Goal: Task Accomplishment & Management: Manage account settings

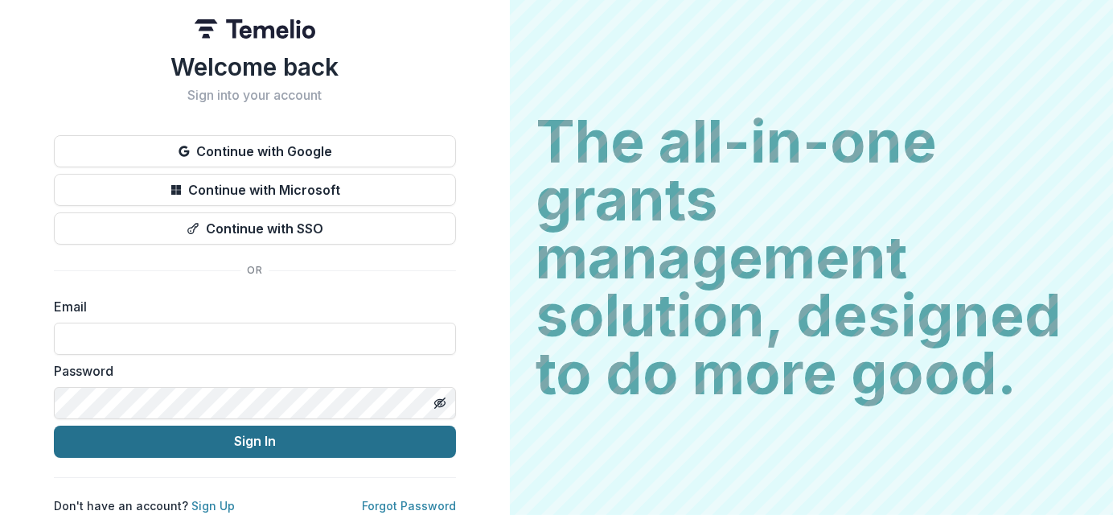
type input "**********"
click at [298, 438] on button "Sign In" at bounding box center [255, 441] width 402 height 32
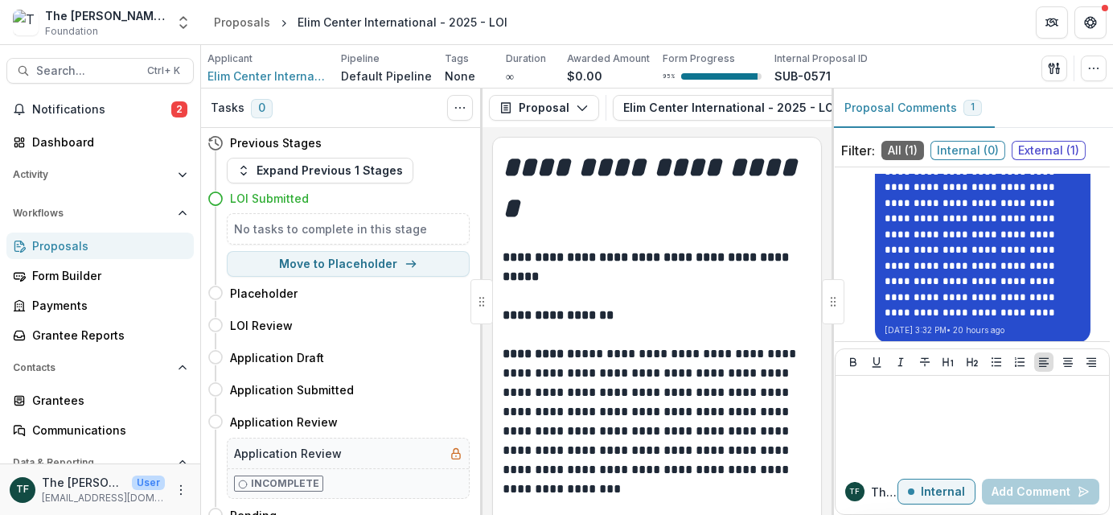
scroll to position [101, 0]
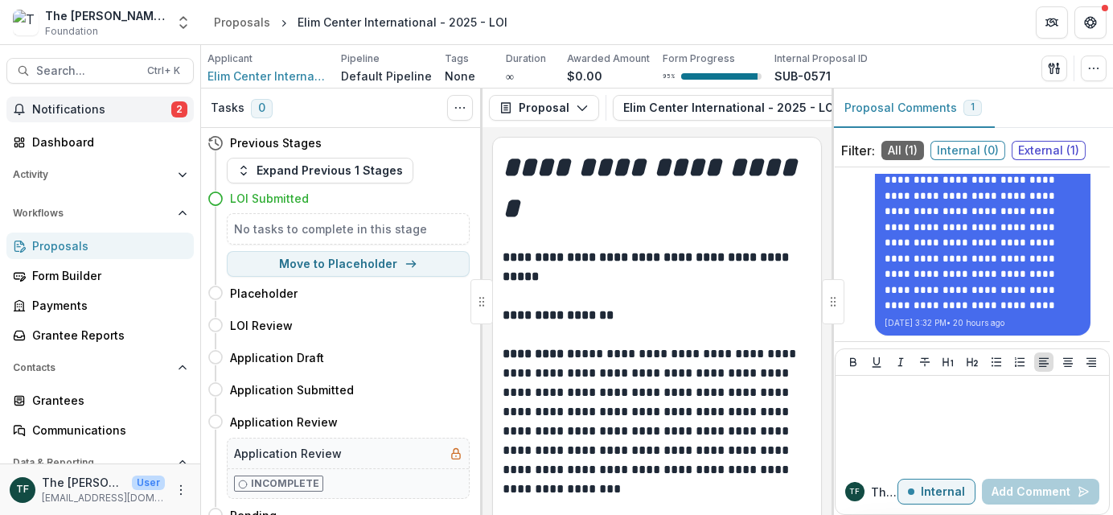
click at [131, 111] on span "Notifications" at bounding box center [101, 110] width 139 height 14
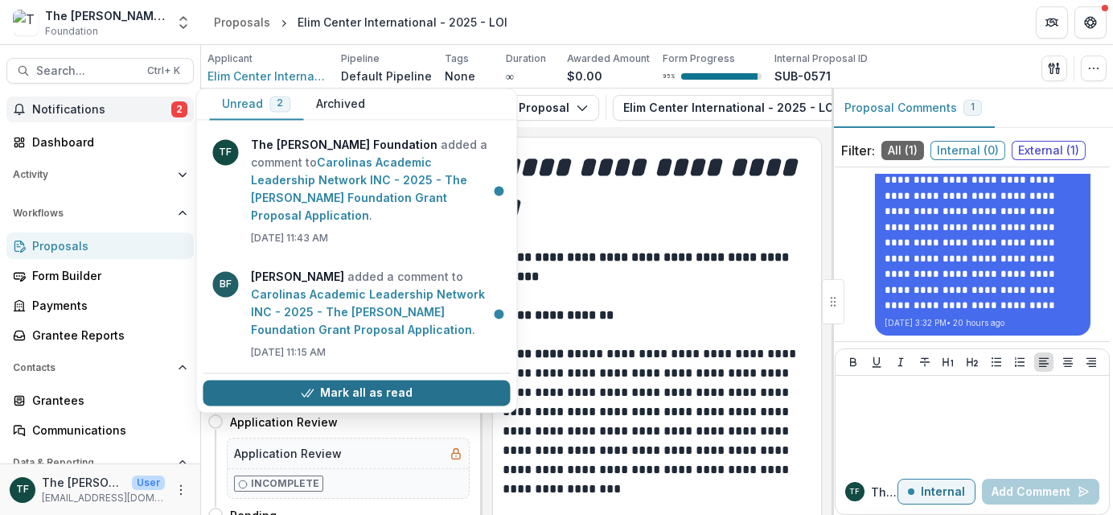
click at [392, 380] on button "Mark all as read" at bounding box center [356, 393] width 307 height 26
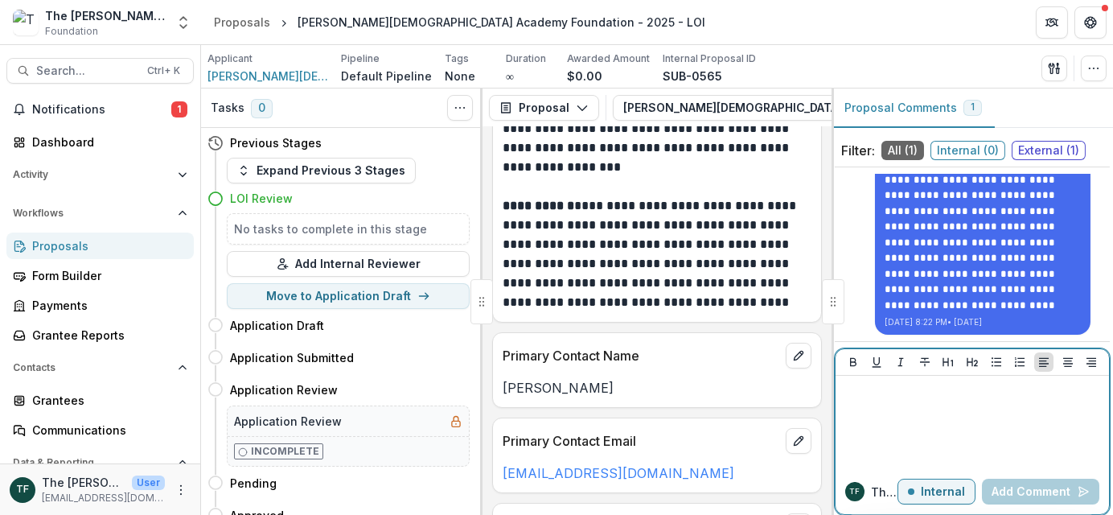
drag, startPoint x: 933, startPoint y: 494, endPoint x: 933, endPoint y: 485, distance: 8.8
click at [933, 493] on p "Internal" at bounding box center [943, 492] width 44 height 14
click at [886, 397] on p at bounding box center [972, 391] width 261 height 18
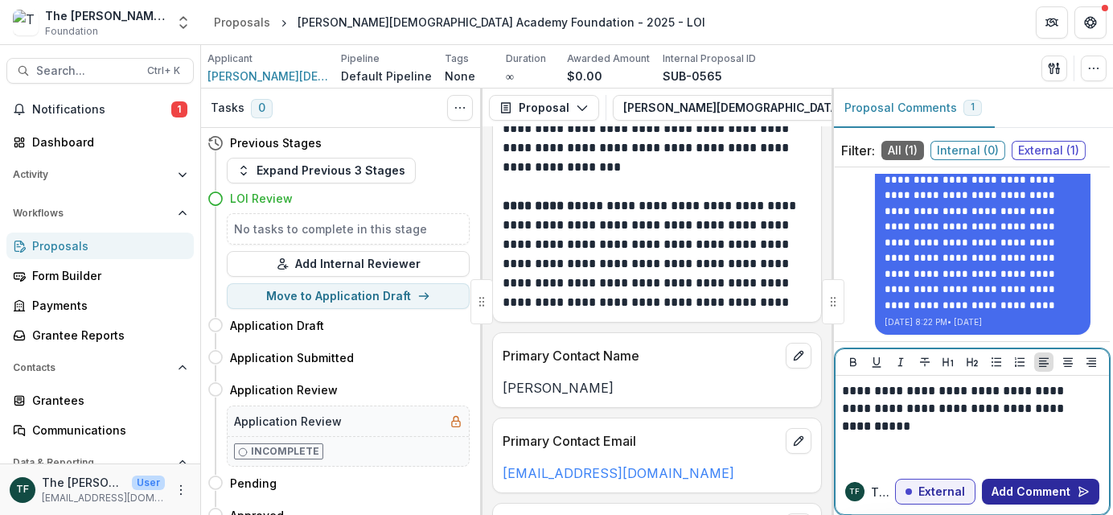
click at [1018, 495] on button "Add Comment" at bounding box center [1040, 492] width 117 height 26
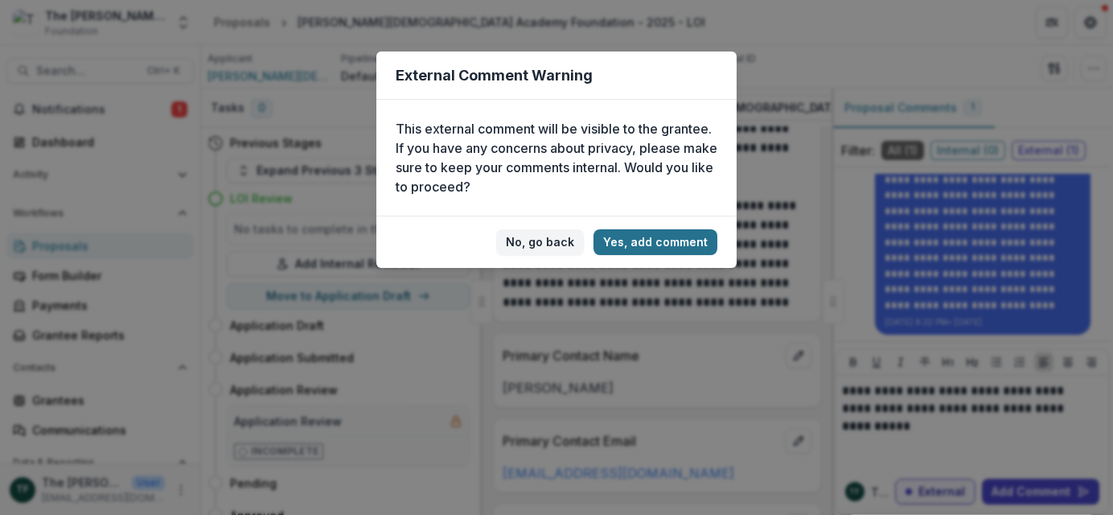
click at [677, 246] on button "Yes, add comment" at bounding box center [656, 242] width 124 height 26
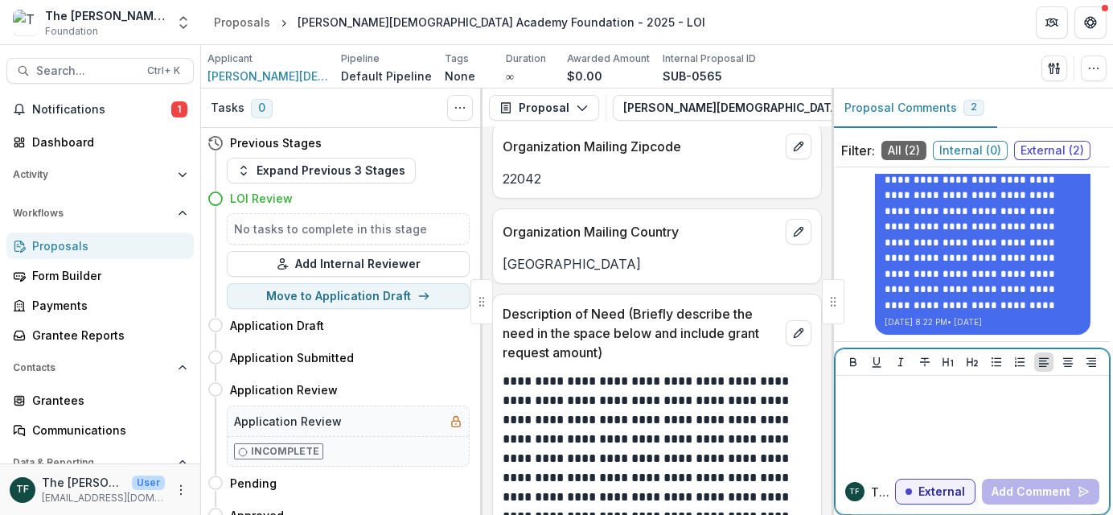
scroll to position [1287, 0]
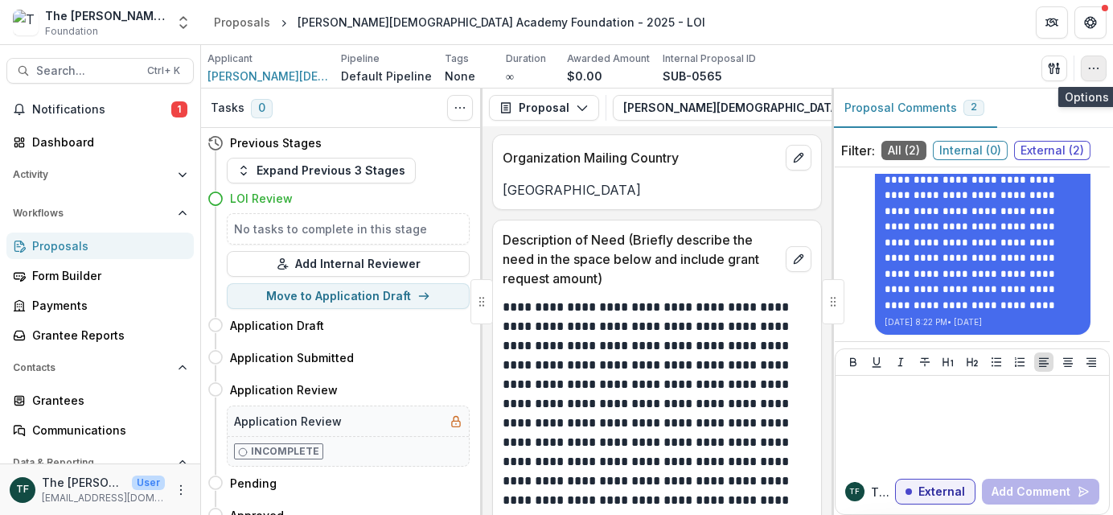
click at [1091, 66] on icon "button" at bounding box center [1093, 68] width 13 height 13
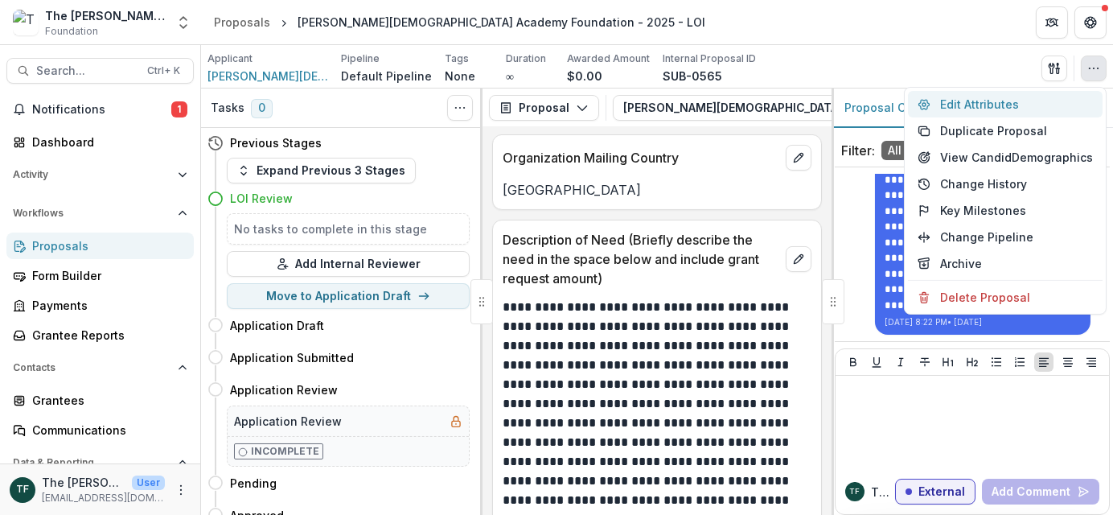
click at [977, 102] on button "Edit Attributes" at bounding box center [1005, 104] width 195 height 27
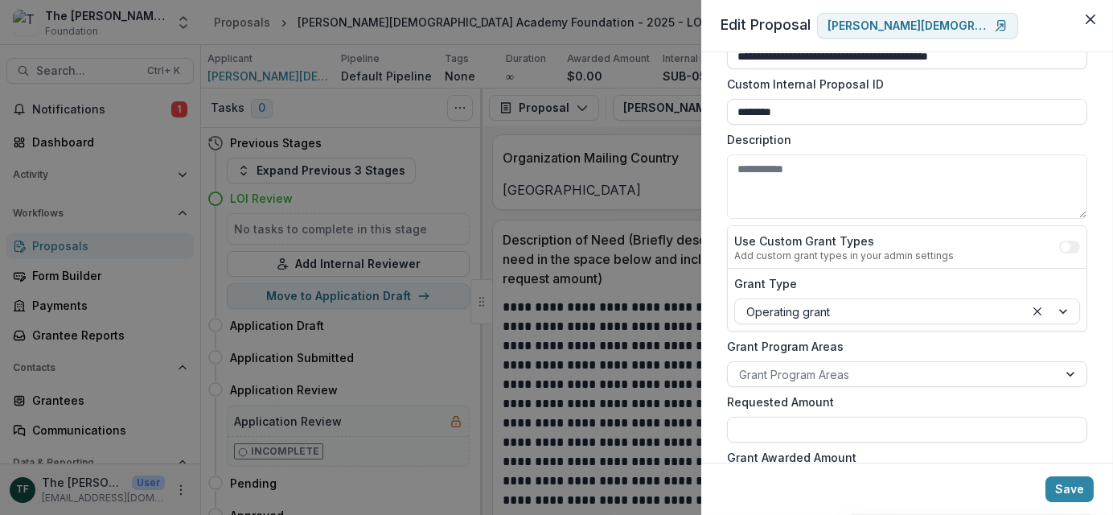
scroll to position [80, 0]
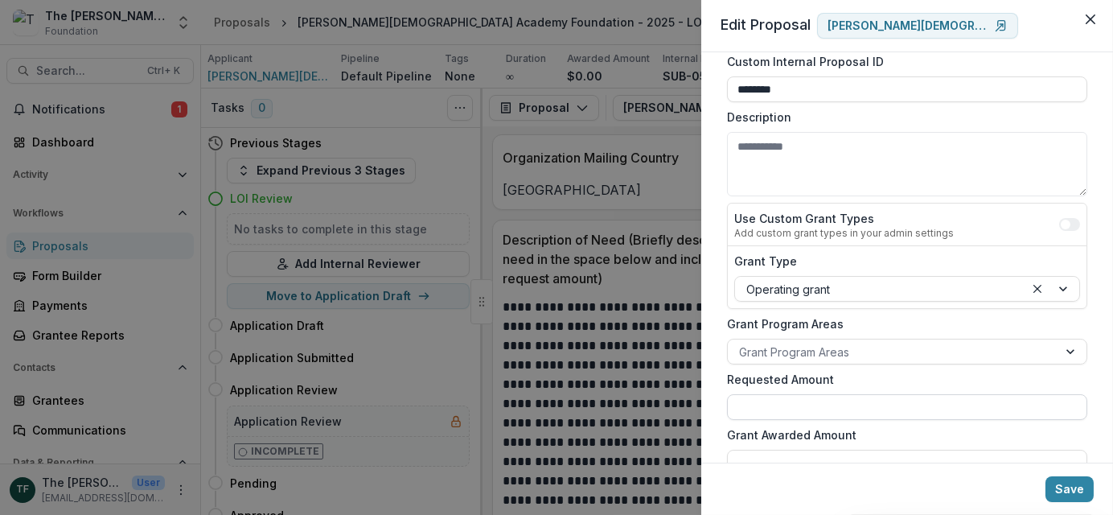
click at [765, 403] on input "Requested Amount" at bounding box center [907, 407] width 360 height 26
type input "******"
click at [1083, 485] on button "Save" at bounding box center [1070, 489] width 48 height 26
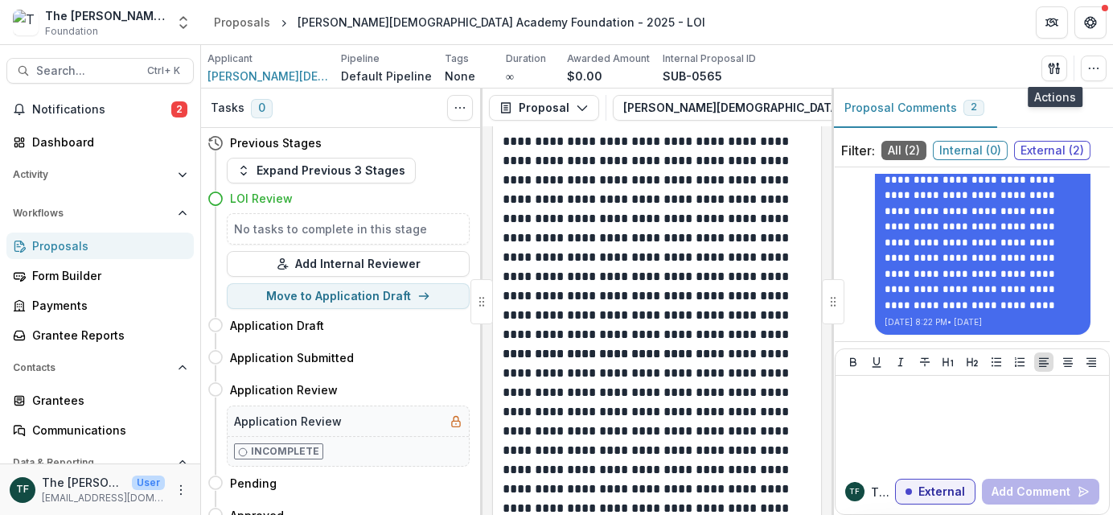
scroll to position [1367, 0]
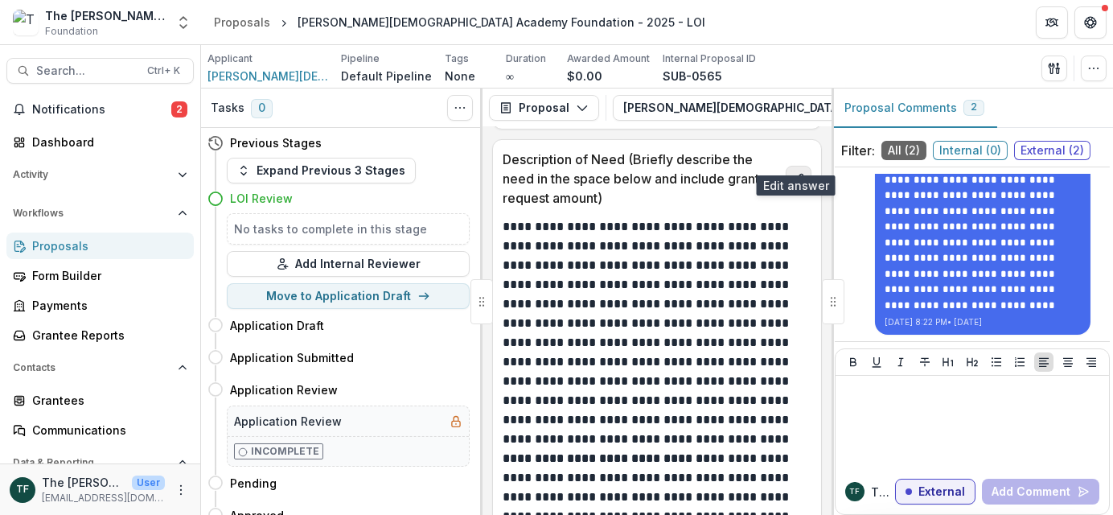
click at [792, 172] on icon "edit" at bounding box center [798, 178] width 13 height 13
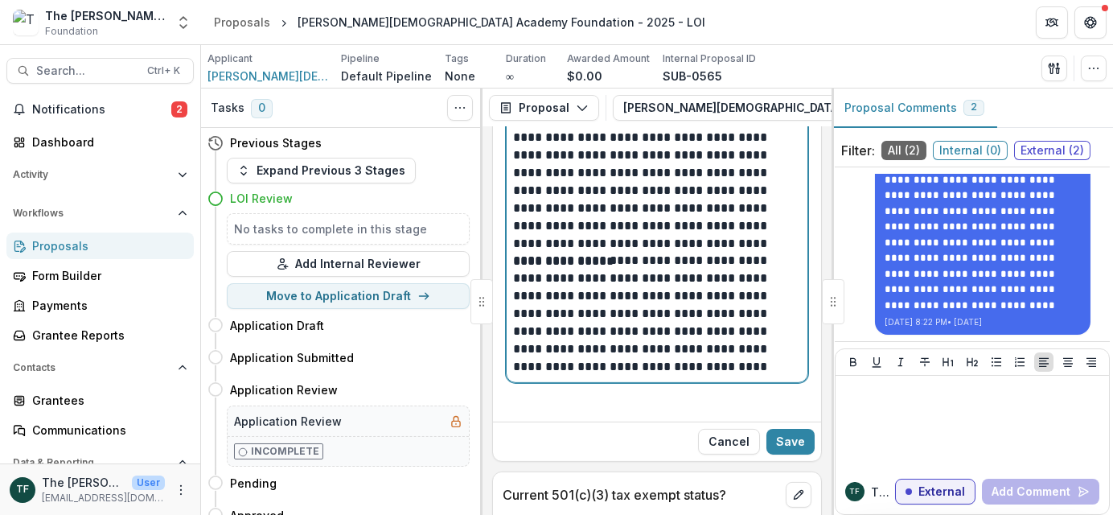
click at [648, 343] on p "**********" at bounding box center [655, 314] width 284 height 124
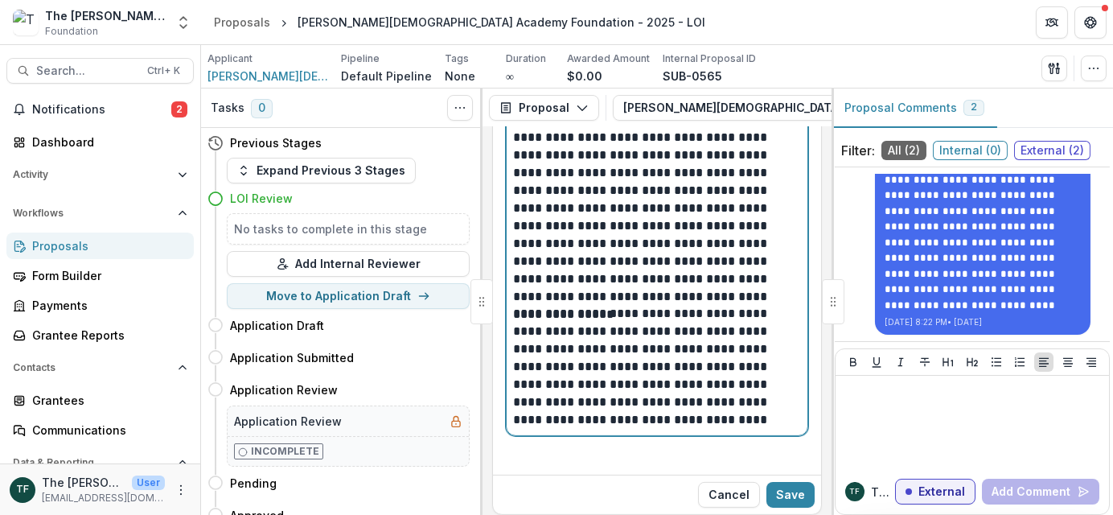
scroll to position [1880, 0]
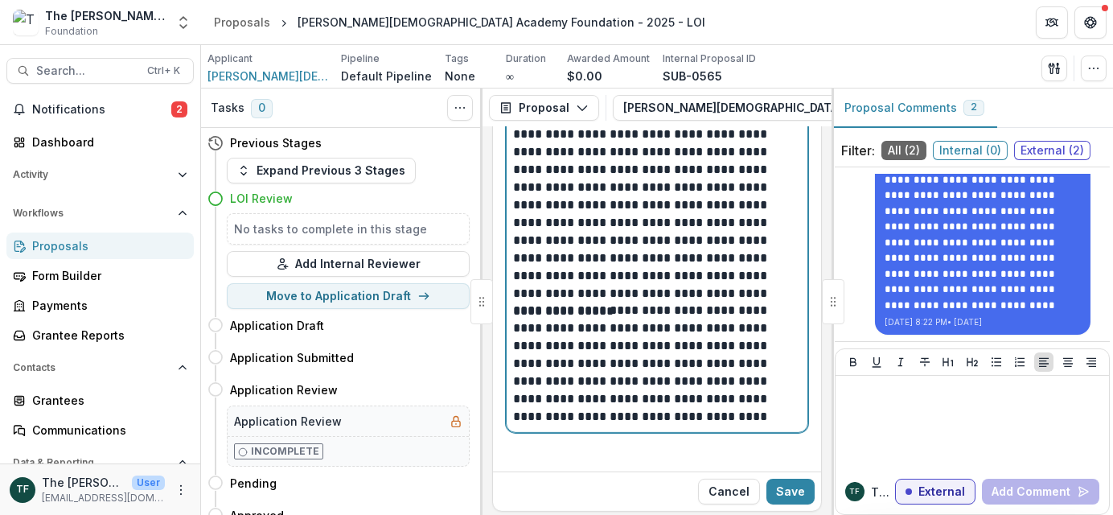
click at [619, 397] on p "**********" at bounding box center [655, 364] width 284 height 124
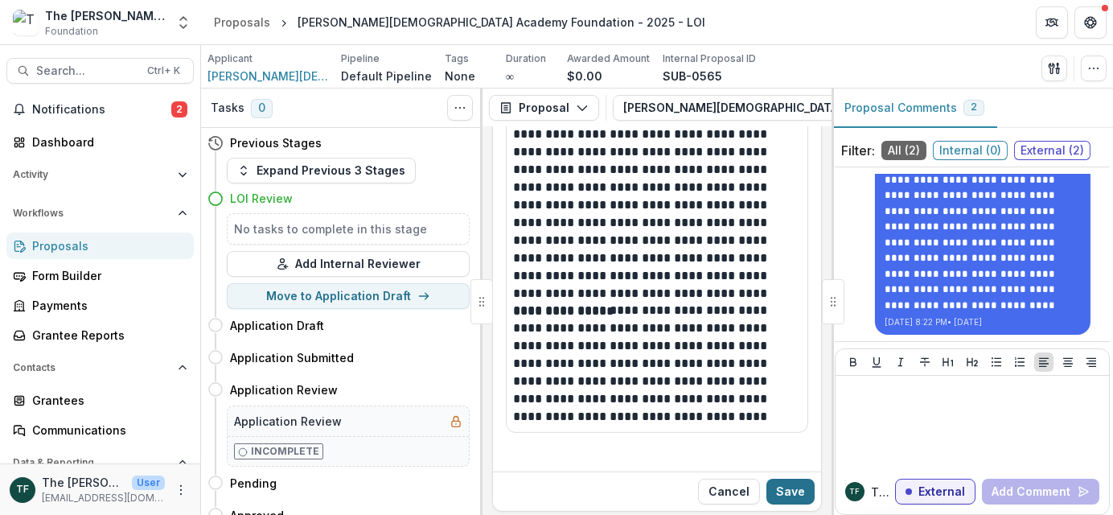
click at [793, 479] on button "Save" at bounding box center [790, 492] width 48 height 26
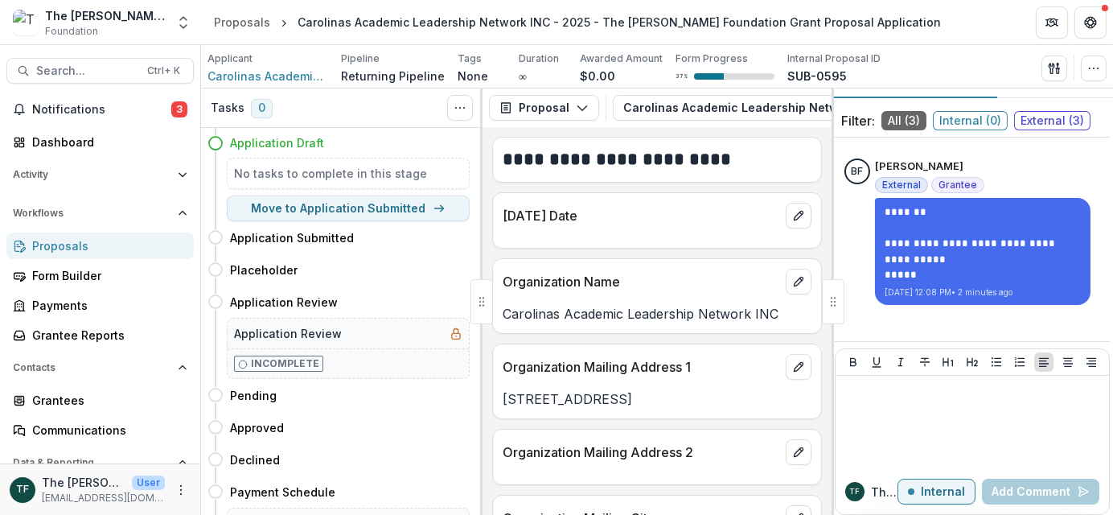
scroll to position [45, 0]
